Goal: Transaction & Acquisition: Purchase product/service

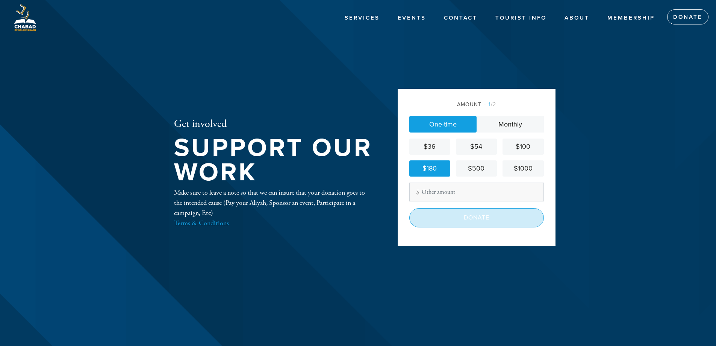
click at [476, 223] on input "Donate" at bounding box center [476, 217] width 135 height 19
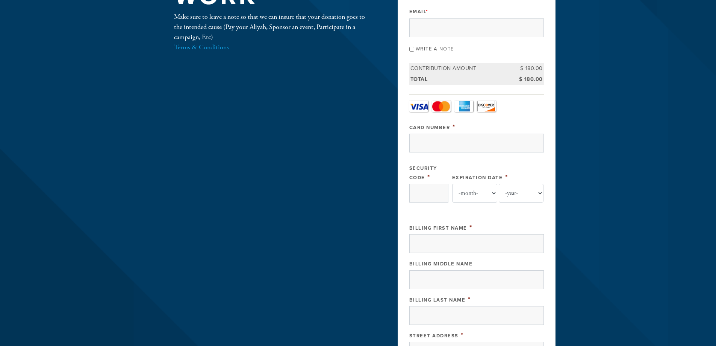
scroll to position [66, 0]
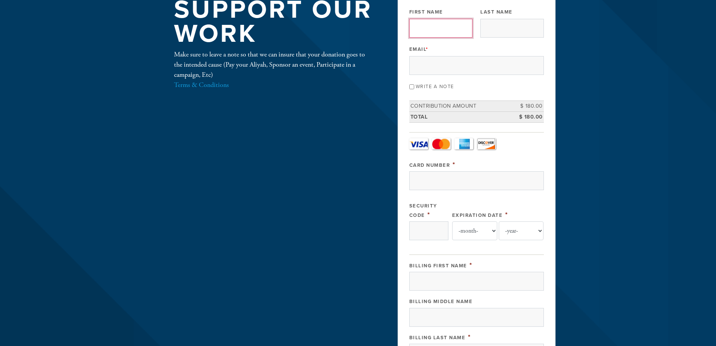
click at [442, 24] on input "First Name" at bounding box center [440, 28] width 63 height 19
type input "[PERSON_NAME]"
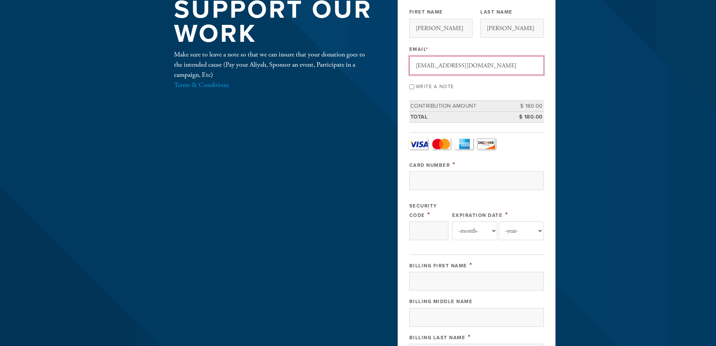
type input "[EMAIL_ADDRESS][DOMAIN_NAME]"
click at [411, 85] on input "Write a note" at bounding box center [411, 86] width 5 height 5
checkbox input "true"
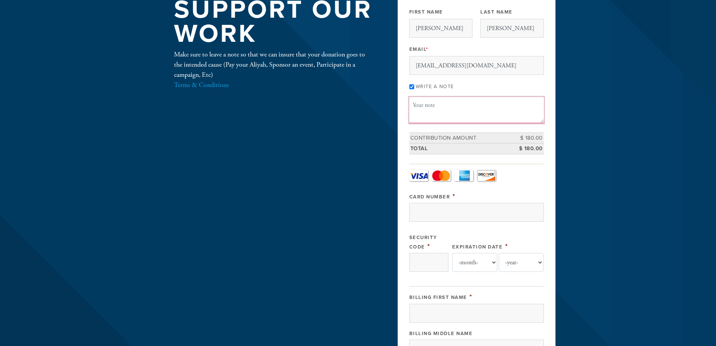
click at [427, 108] on textarea "Message or dedication" at bounding box center [476, 110] width 135 height 26
click at [448, 114] on textarea "[DEMOGRAPHIC_DATA] [PERSON_NAME] for Sukkot Day 1 - Thank you for letting me le…" at bounding box center [476, 110] width 135 height 26
click at [432, 105] on textarea "[DEMOGRAPHIC_DATA] [PERSON_NAME] for Sukkot Day 1 - Thank you for letting me le…" at bounding box center [476, 110] width 135 height 26
type textarea "[DEMOGRAPHIC_DATA] - [PERSON_NAME] for Sukkot Day 1 - Thank you for letting me …"
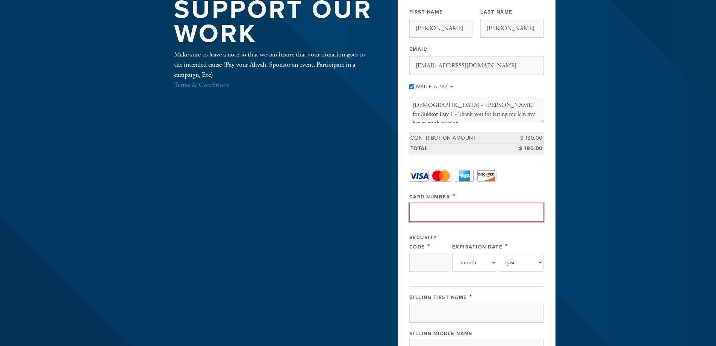
click at [477, 213] on input "Card Number" at bounding box center [476, 212] width 135 height 19
type input "[CREDIT_CARD_NUMBER]"
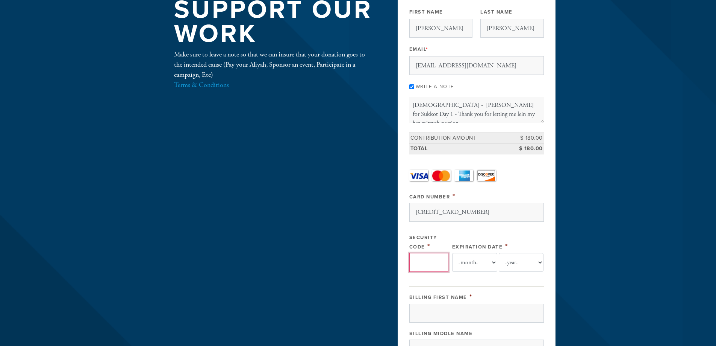
click at [435, 261] on input "Security Code" at bounding box center [428, 262] width 39 height 19
type input "358"
click at [472, 268] on select "-month- 01 02 03 04 05 06 07 08 09 10 11 12" at bounding box center [474, 262] width 45 height 19
select select "6"
click at [452, 253] on select "-month- 01 02 03 04 05 06 07 08 09 10 11 12" at bounding box center [474, 262] width 45 height 19
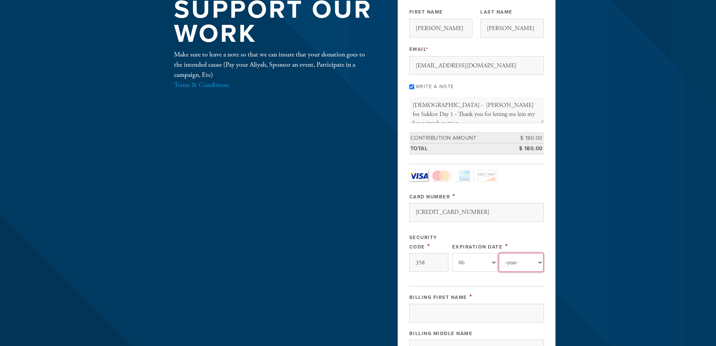
click at [524, 265] on select "-year- 2025 2026 2027 2028 2029 2030 2031 2032 2033 2034 2035" at bounding box center [521, 262] width 45 height 19
select select "2028"
click at [499, 253] on select "-year- 2025 2026 2027 2028 2029 2030 2031 2032 2033 2034 2035" at bounding box center [521, 262] width 45 height 19
click at [474, 309] on input "Billing First Name" at bounding box center [476, 312] width 135 height 19
drag, startPoint x: 511, startPoint y: 113, endPoint x: 533, endPoint y: 112, distance: 21.9
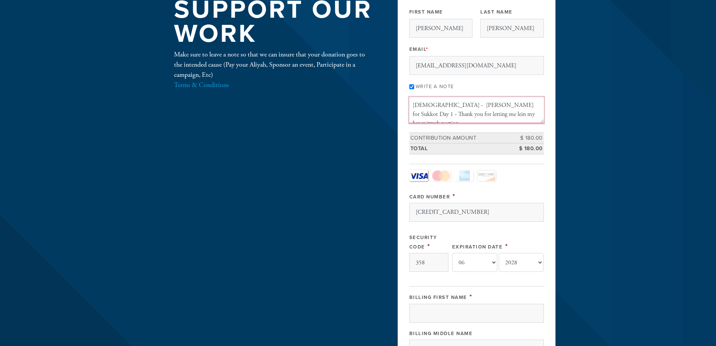
click at [511, 114] on textarea "[DEMOGRAPHIC_DATA] - [PERSON_NAME] for Sukkot Day 1 - Thank you for letting me …" at bounding box center [476, 110] width 135 height 26
type textarea "[DEMOGRAPHIC_DATA] - [PERSON_NAME] for Sukkot Day 1 - Thank you for letting me …"
click at [503, 308] on input "Billing First Name" at bounding box center [476, 312] width 135 height 19
type input "[PERSON_NAME]"
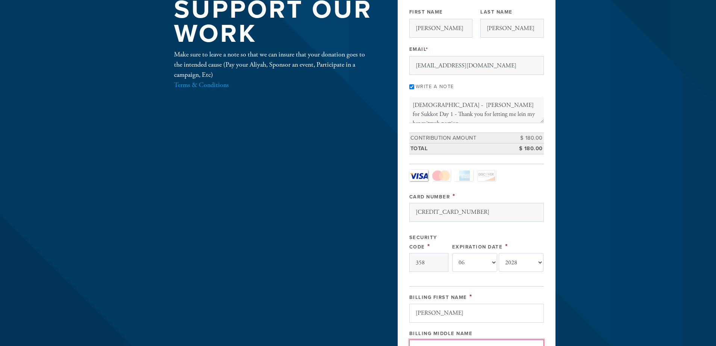
scroll to position [78, 0]
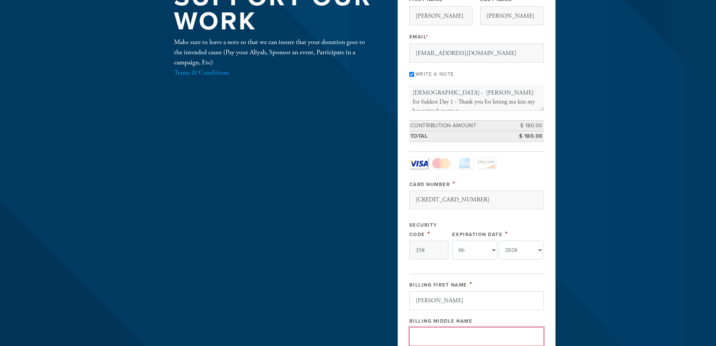
type input "E"
type input "S"
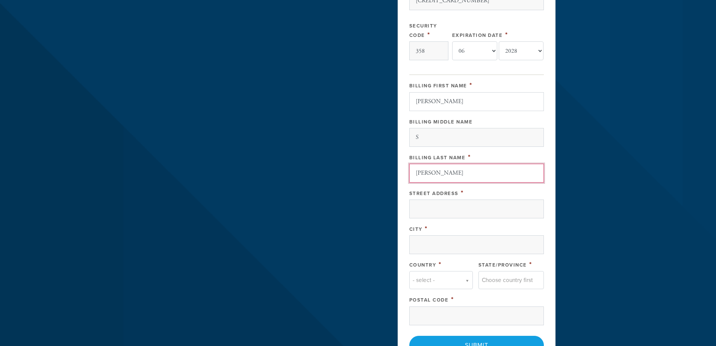
type input "[PERSON_NAME]"
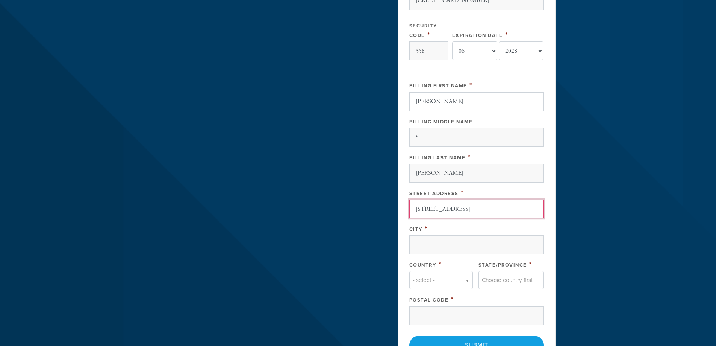
type input "[STREET_ADDRESS]"
type input "Hallandale"
type input "f"
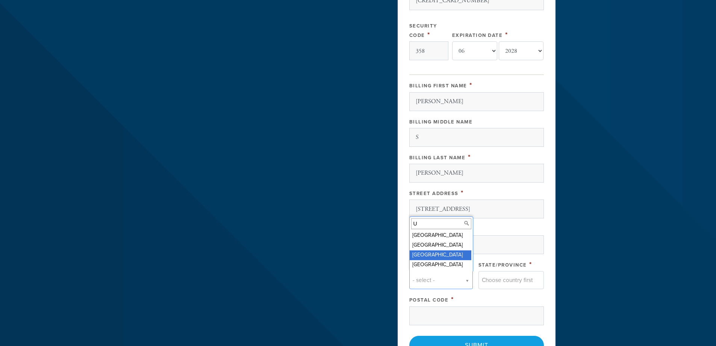
type input "U"
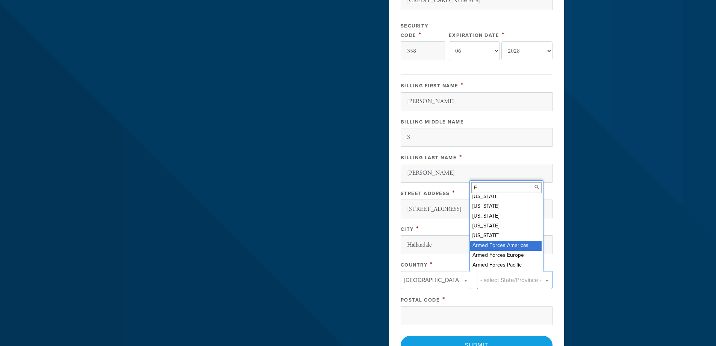
scroll to position [0, 0]
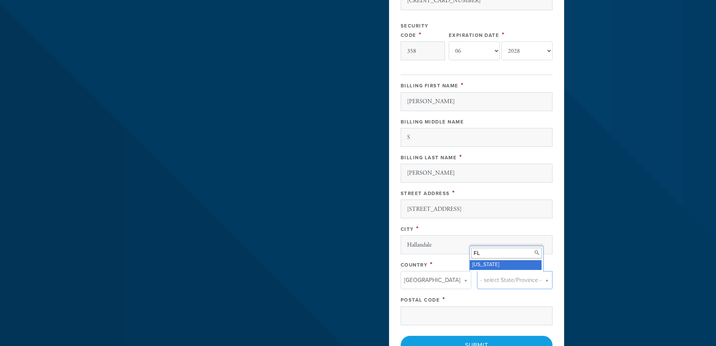
type input "FL"
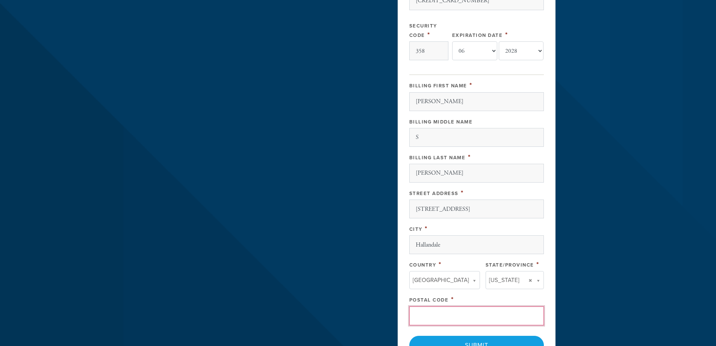
click at [481, 308] on input "Postal Code" at bounding box center [476, 315] width 135 height 19
type input "33009"
click at [586, 214] on header "Services Events Contact Tourist Info About Membership Donate Get involved Suppo…" at bounding box center [358, 76] width 716 height 706
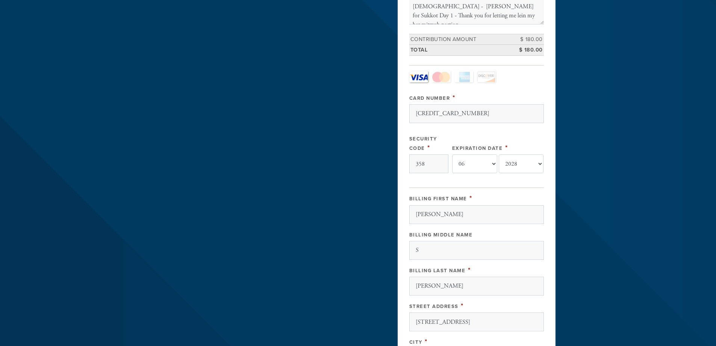
scroll to position [315, 0]
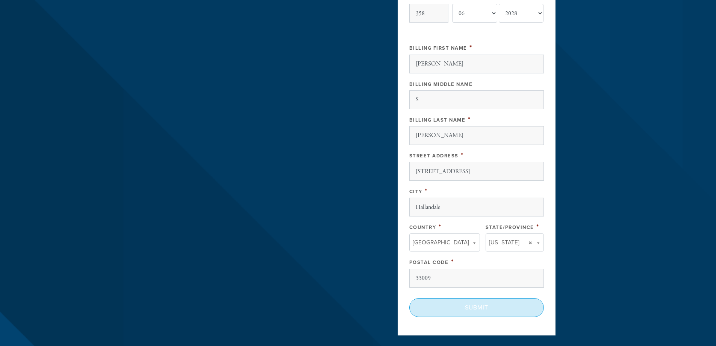
click at [509, 312] on input "Submit" at bounding box center [476, 307] width 135 height 19
